Goal: Task Accomplishment & Management: Use online tool/utility

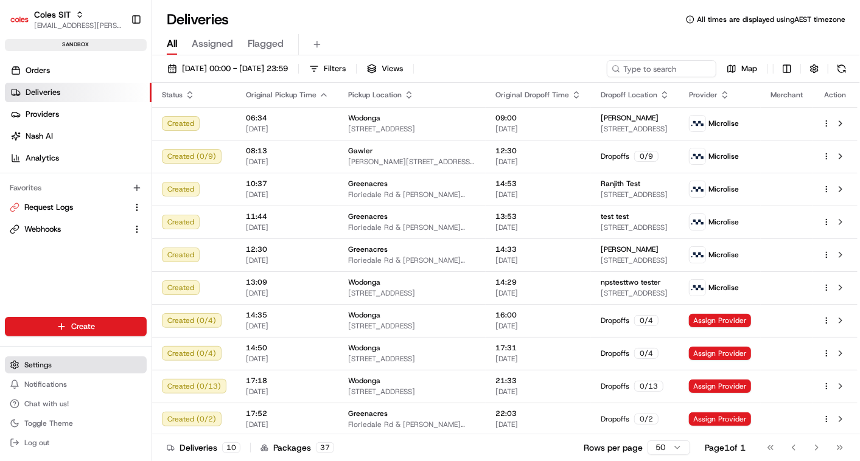
click at [35, 362] on span "Settings" at bounding box center [37, 365] width 27 height 10
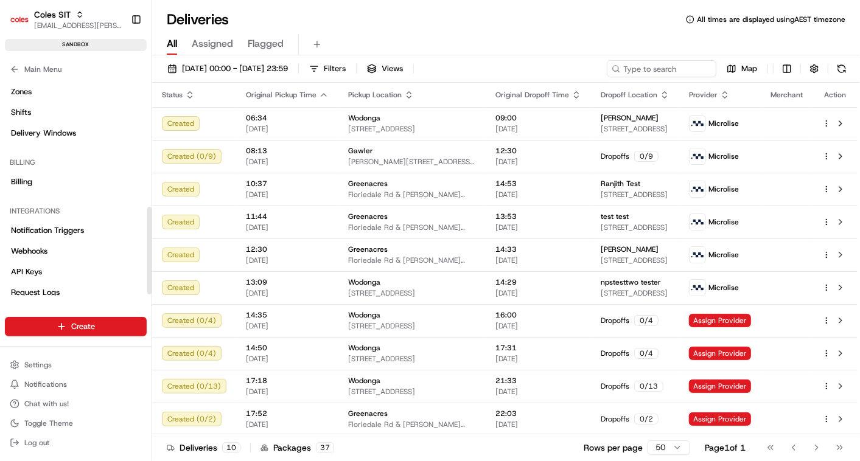
scroll to position [322, 0]
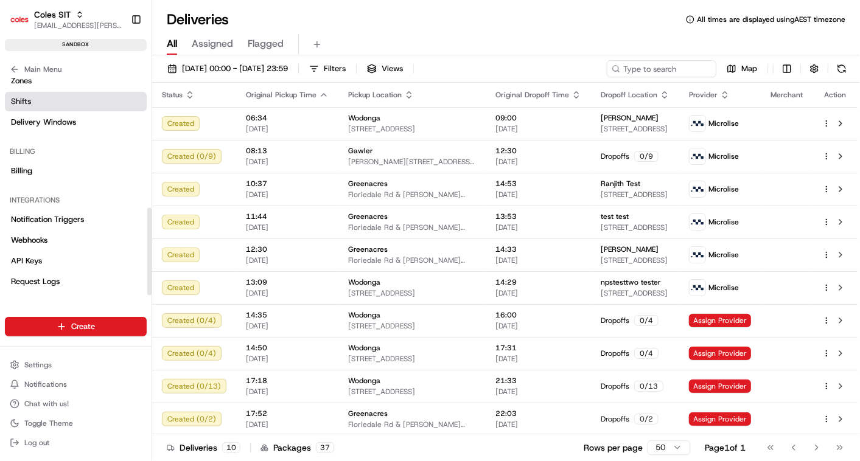
click at [32, 101] on link "Shifts" at bounding box center [76, 101] width 142 height 19
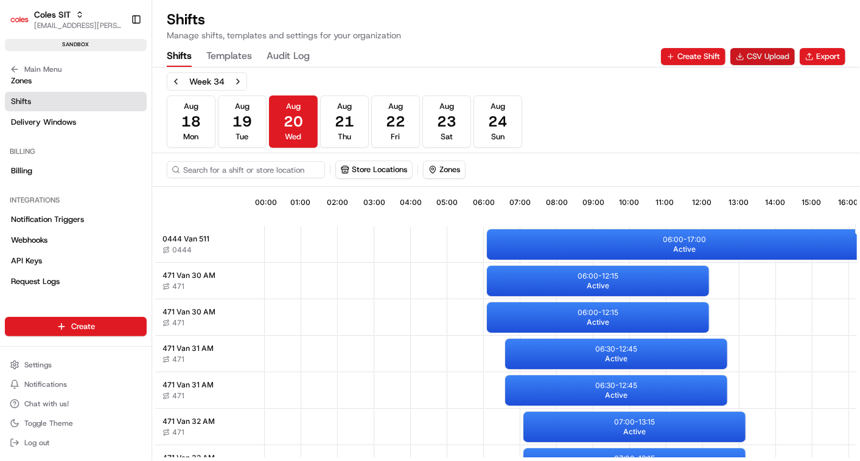
click at [759, 57] on button "CSV Upload" at bounding box center [762, 56] width 64 height 17
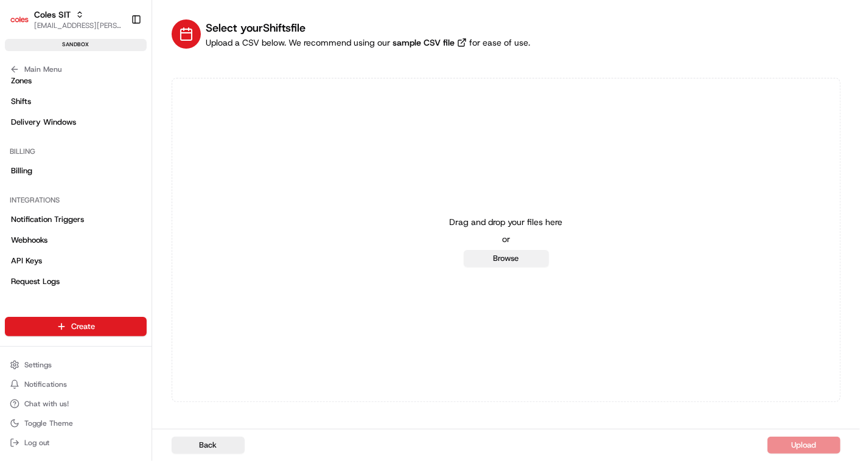
click at [500, 254] on button "Browse" at bounding box center [506, 258] width 85 height 17
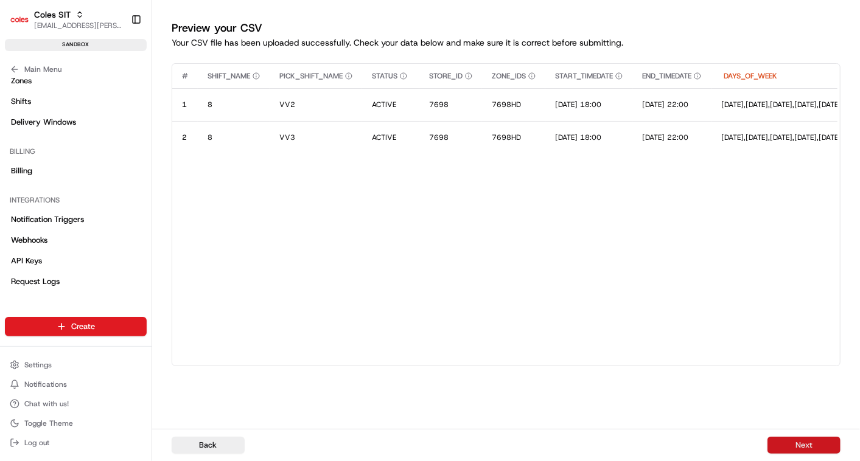
click at [812, 440] on button "Next" at bounding box center [803, 445] width 73 height 17
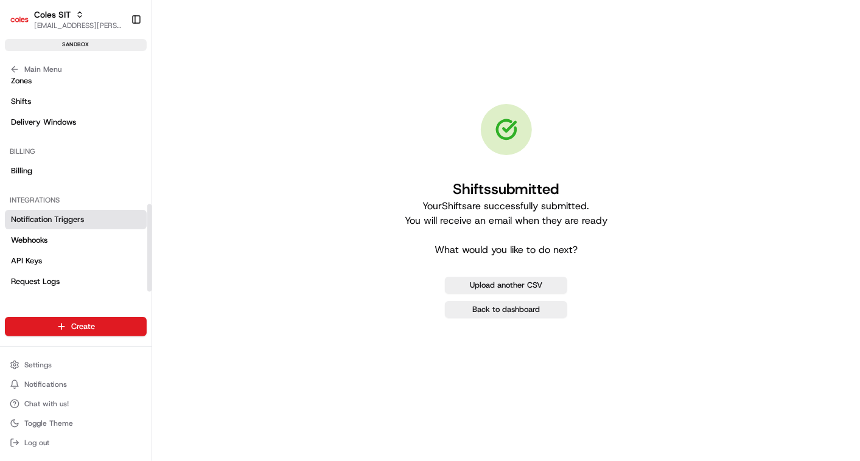
scroll to position [250, 0]
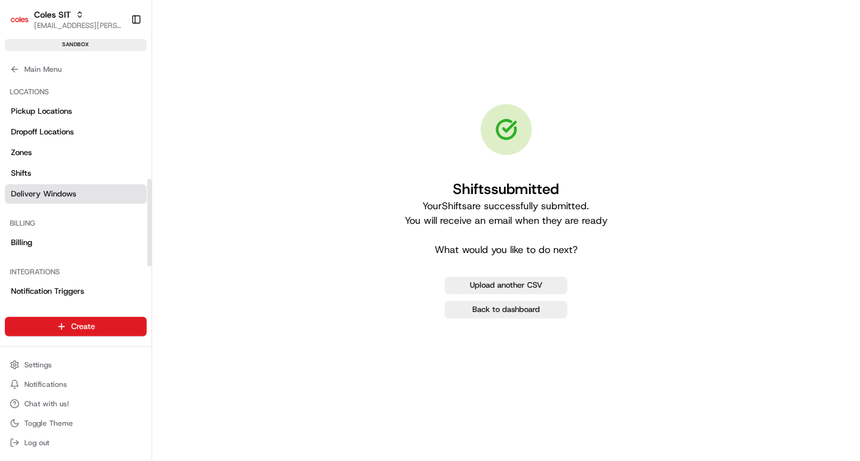
click at [55, 190] on span "Delivery Windows" at bounding box center [43, 194] width 65 height 11
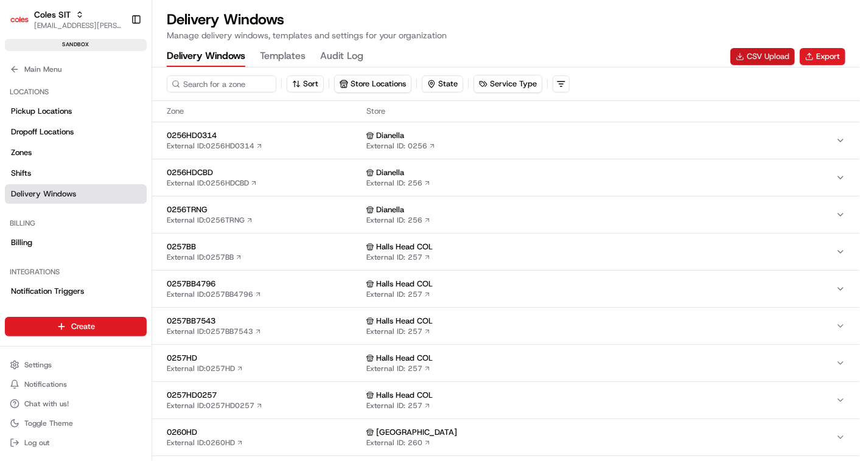
click at [757, 54] on button "CSV Upload" at bounding box center [762, 56] width 64 height 17
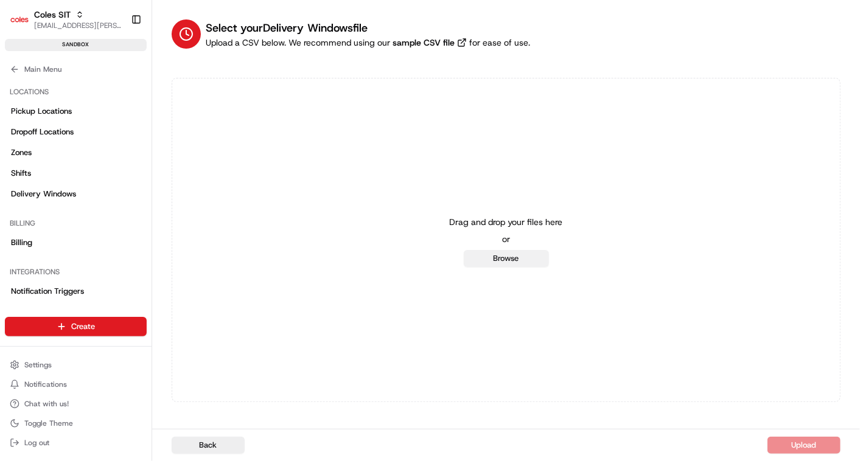
click at [507, 260] on button "Browse" at bounding box center [506, 258] width 85 height 17
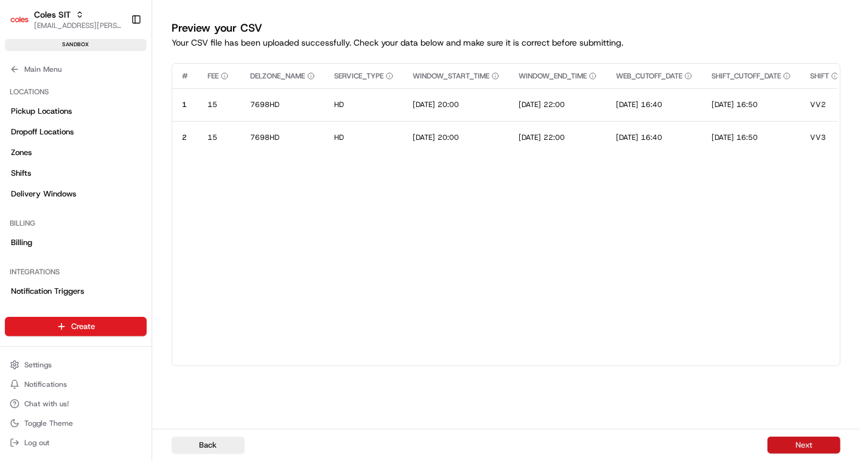
click at [792, 441] on button "Next" at bounding box center [803, 445] width 73 height 17
